Goal: Task Accomplishment & Management: Complete application form

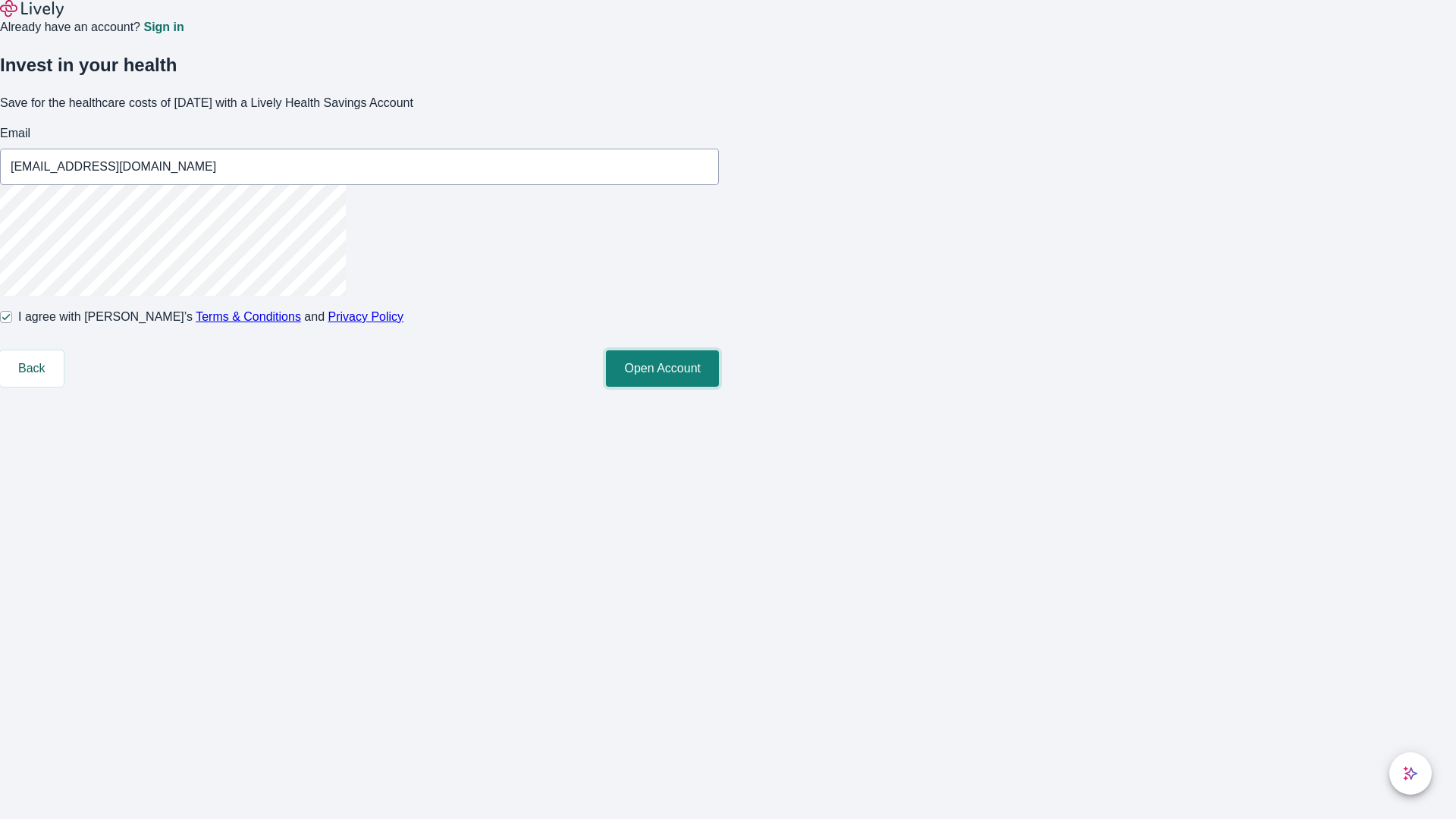
click at [719, 386] on button "Open Account" at bounding box center [662, 368] width 113 height 36
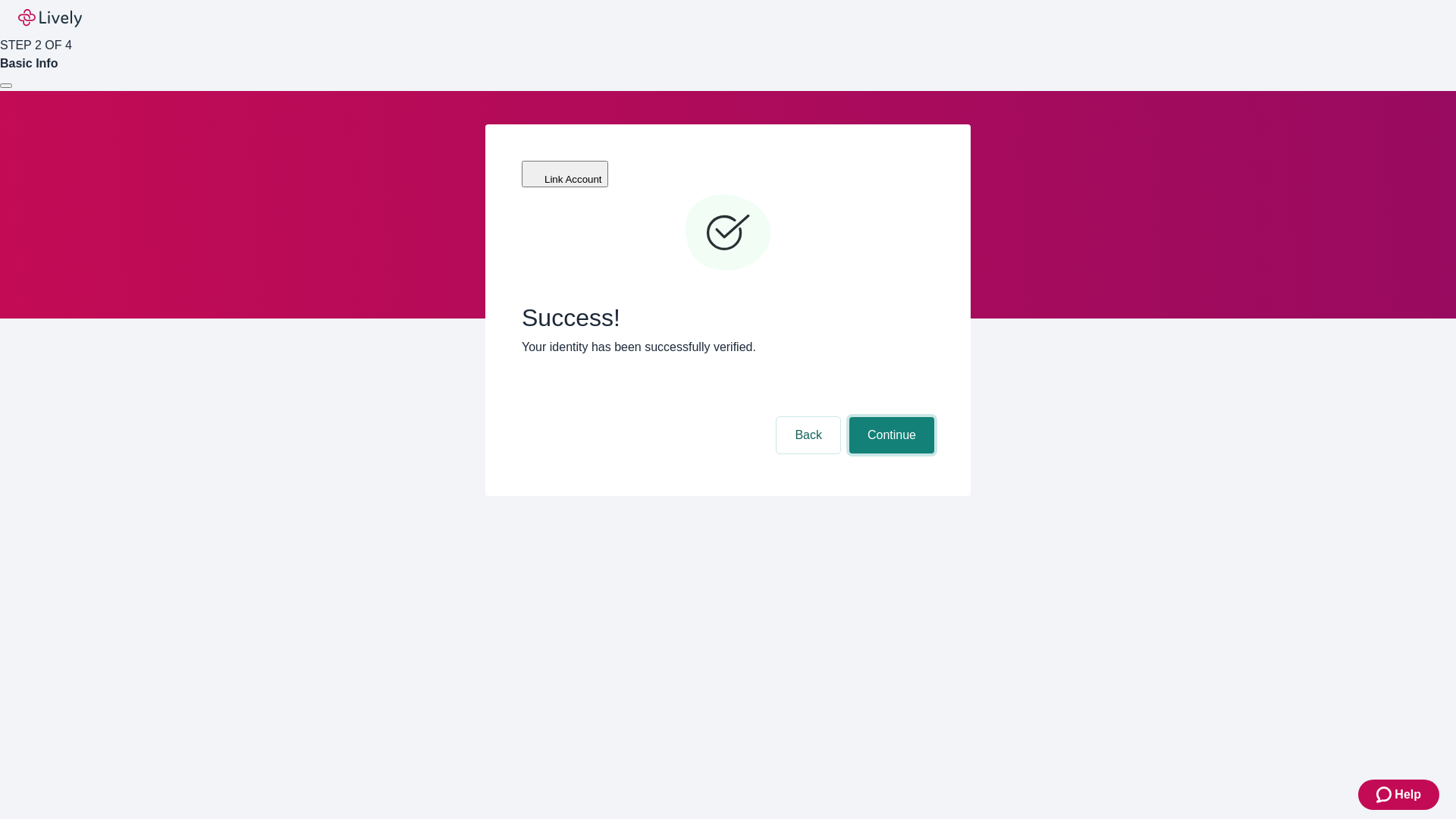
click at [889, 417] on button "Continue" at bounding box center [891, 435] width 85 height 36
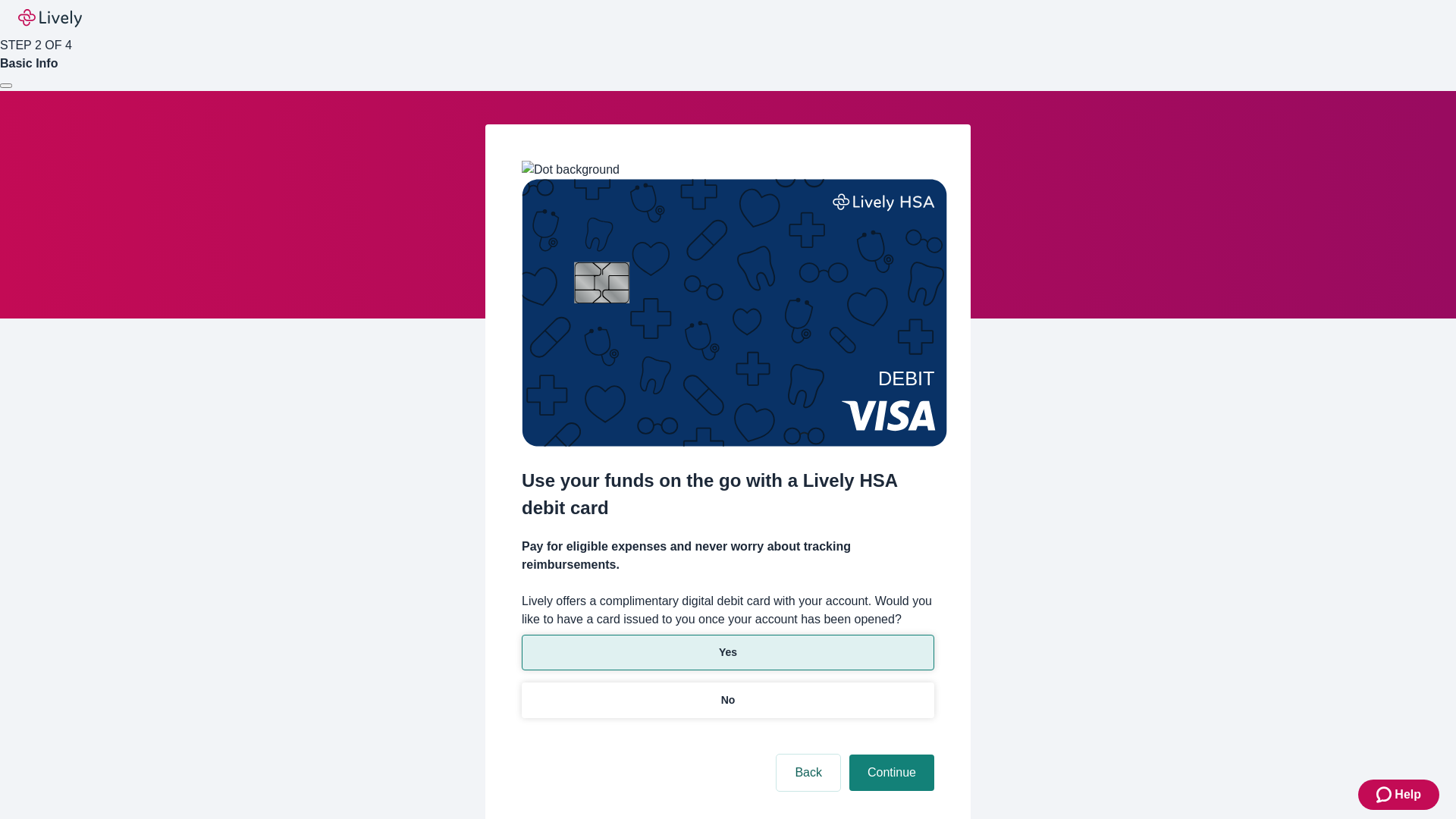
click at [727, 644] on p "Yes" at bounding box center [728, 651] width 19 height 16
click at [889, 754] on button "Continue" at bounding box center [891, 772] width 85 height 36
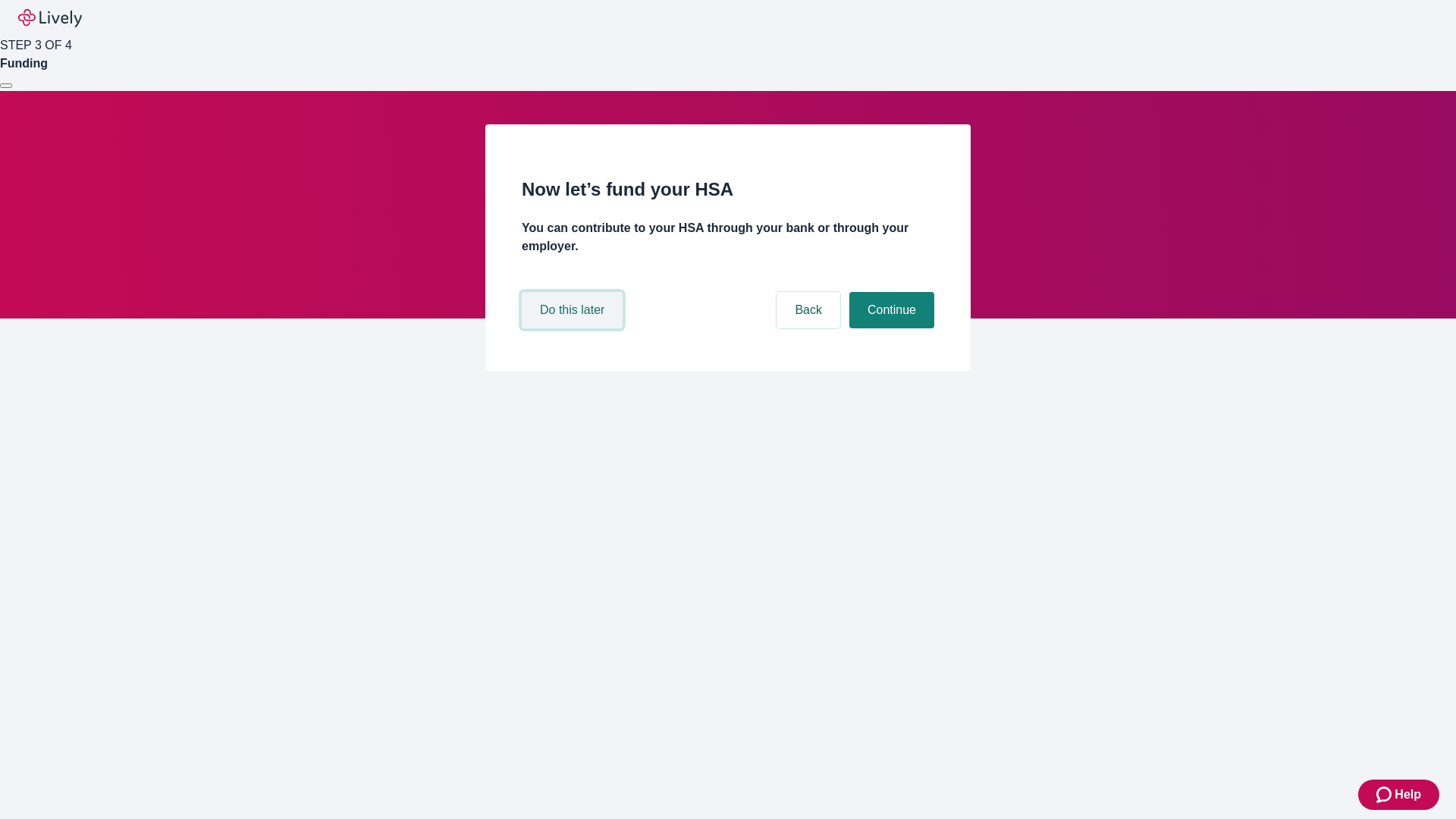
click at [573, 329] on button "Do this later" at bounding box center [572, 310] width 101 height 36
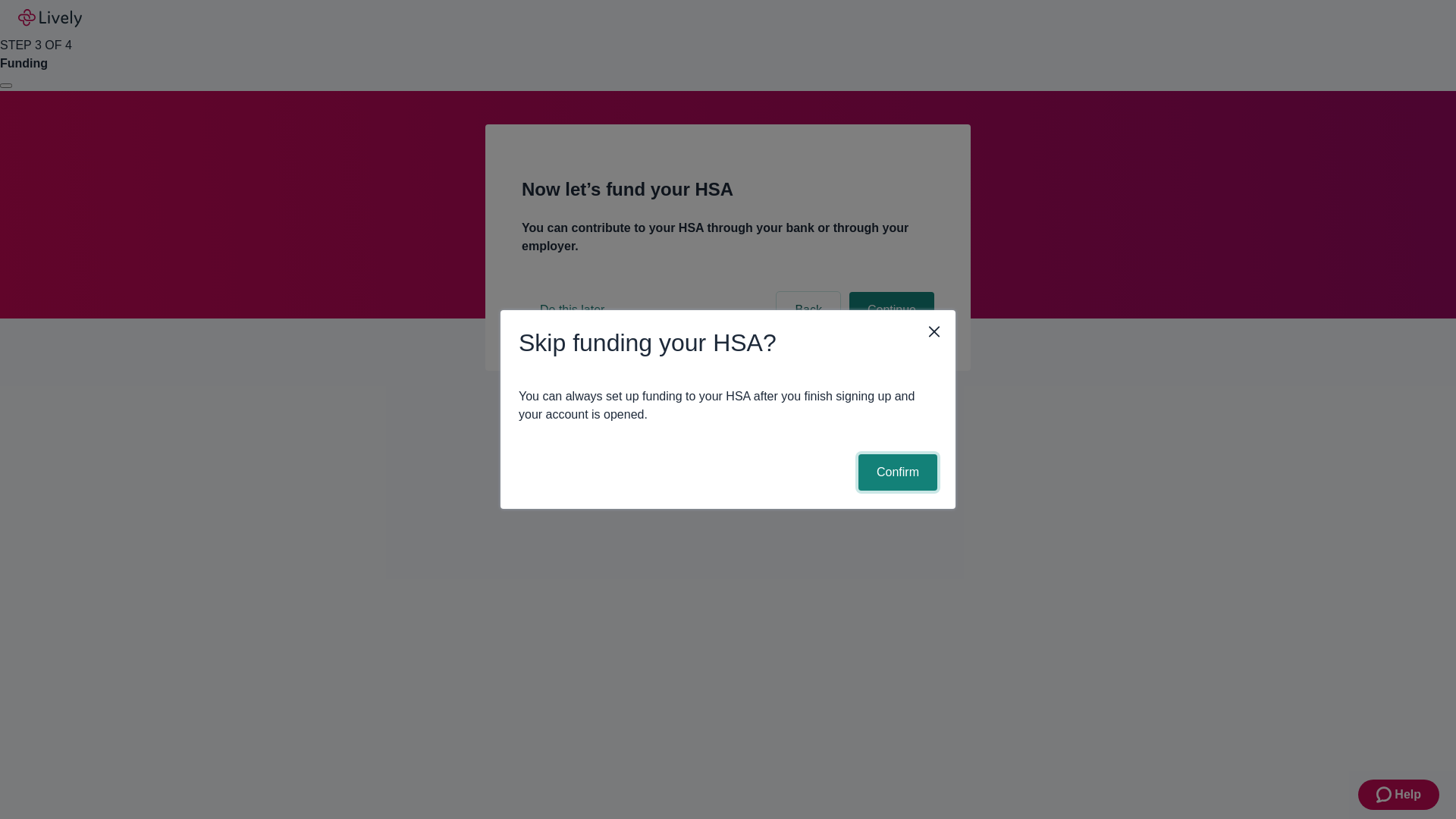
click at [896, 472] on button "Confirm" at bounding box center [897, 472] width 79 height 36
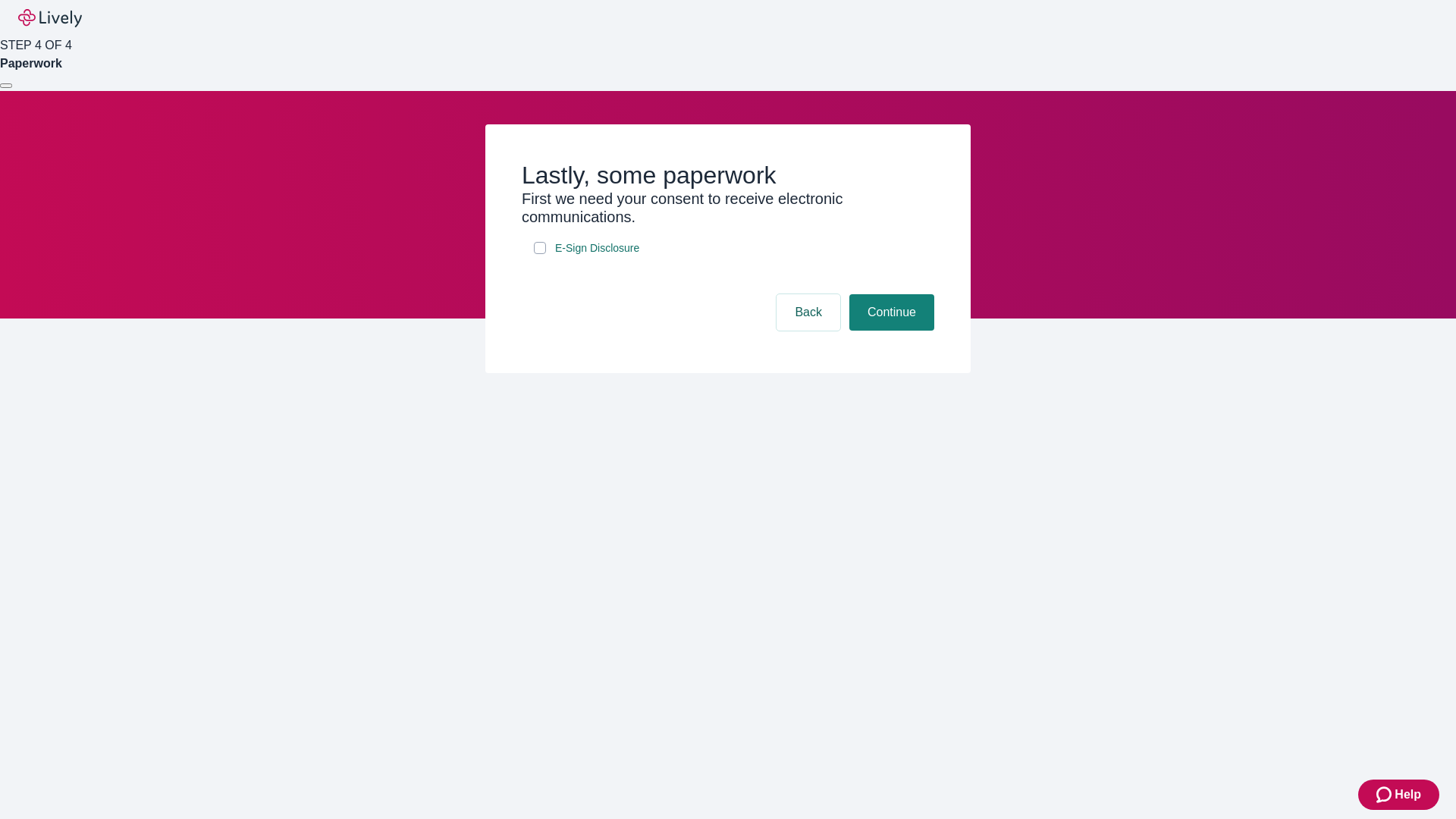
click at [540, 254] on input "E-Sign Disclosure" at bounding box center [539, 248] width 12 height 12
checkbox input "true"
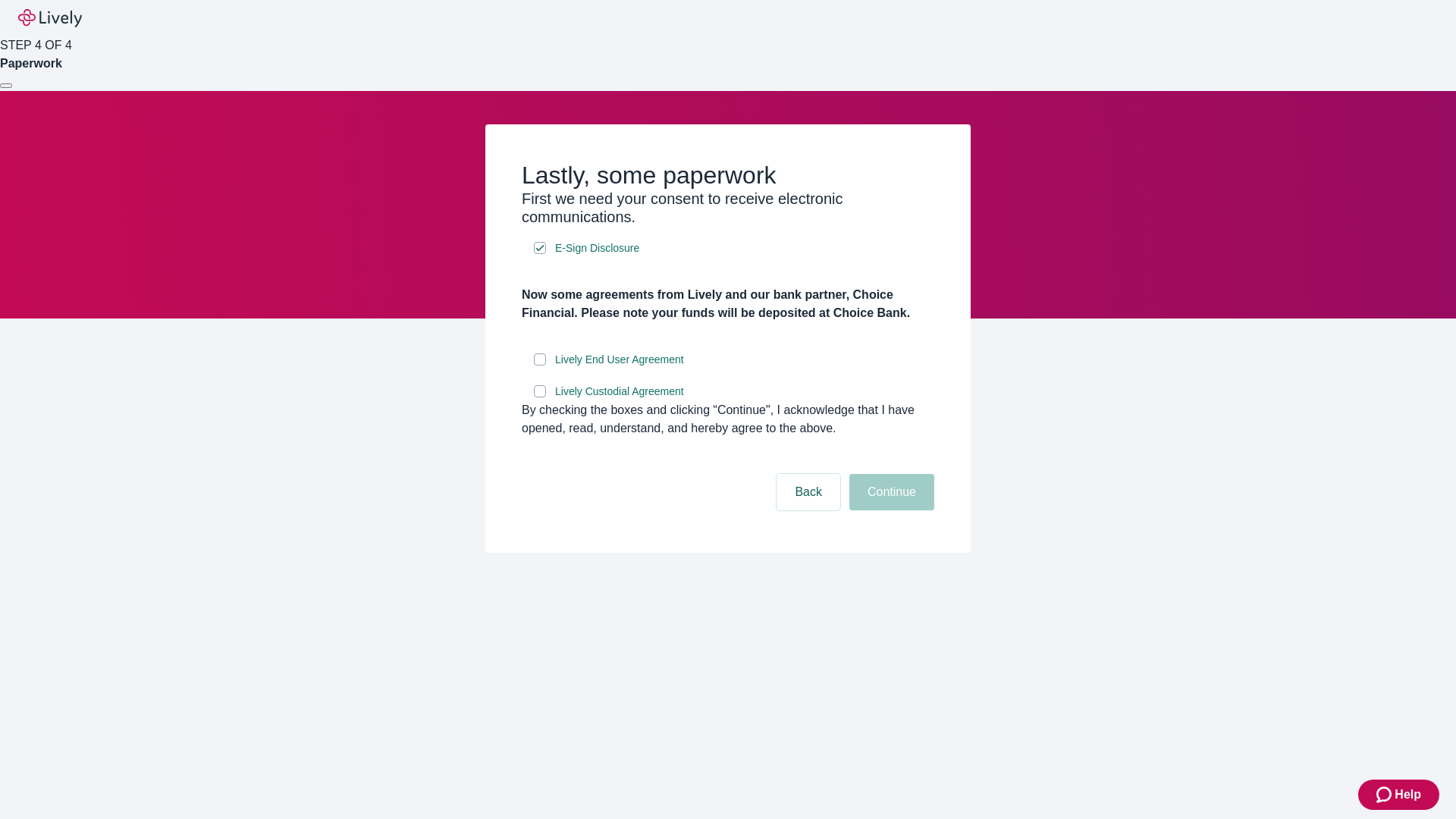
click at [540, 366] on input "Lively End User Agreement" at bounding box center [539, 359] width 12 height 12
checkbox input "true"
click at [540, 397] on input "Lively Custodial Agreement" at bounding box center [539, 391] width 12 height 12
checkbox input "true"
click at [889, 510] on button "Continue" at bounding box center [891, 491] width 85 height 36
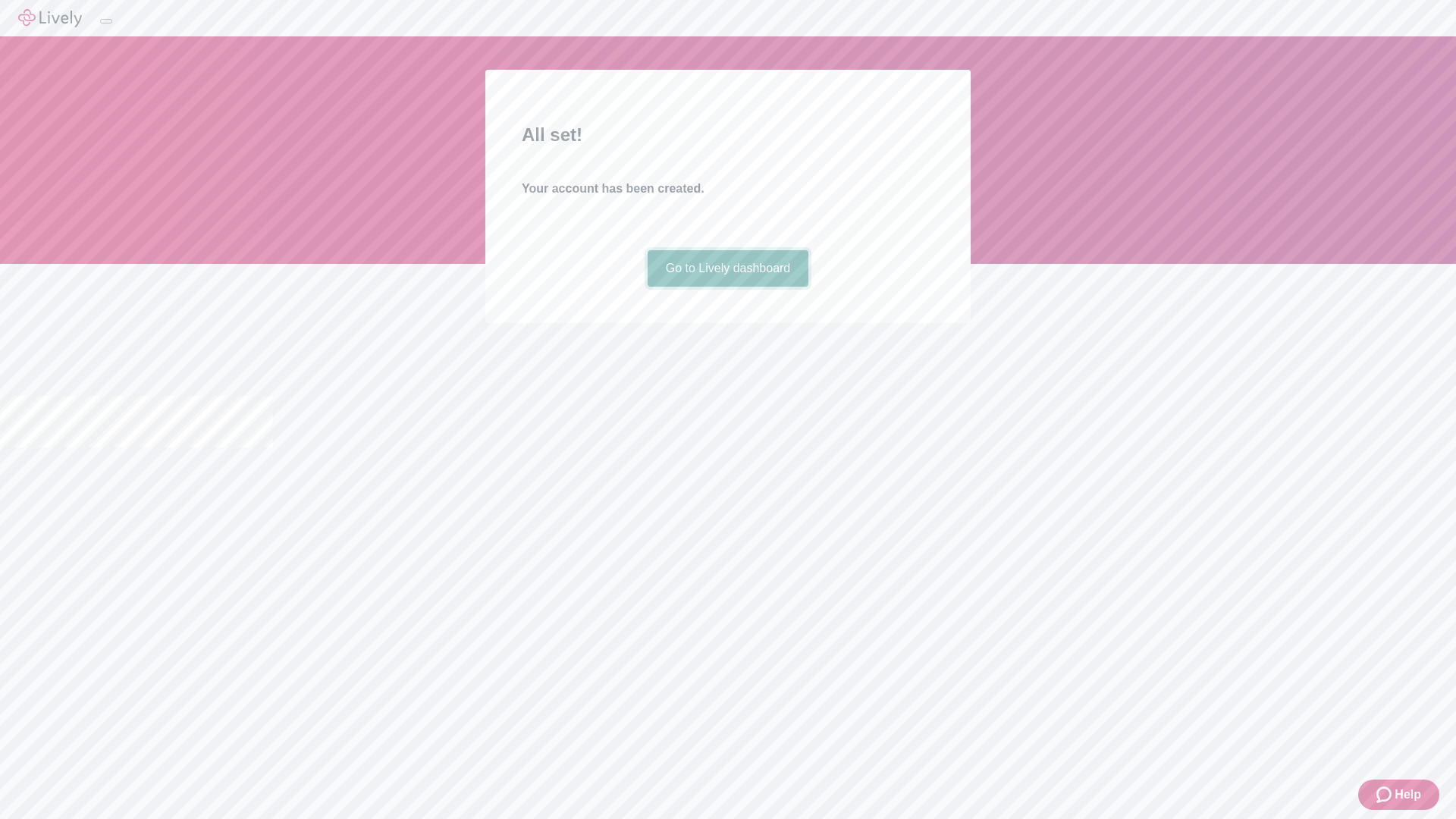
click at [727, 287] on link "Go to Lively dashboard" at bounding box center [727, 268] width 161 height 36
